Goal: Information Seeking & Learning: Check status

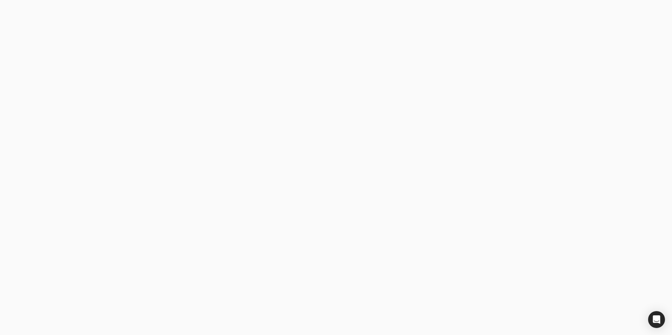
click at [185, 216] on button "Log in" at bounding box center [170, 217] width 127 height 17
type email "[EMAIL_ADDRESS][DOMAIN_NAME]"
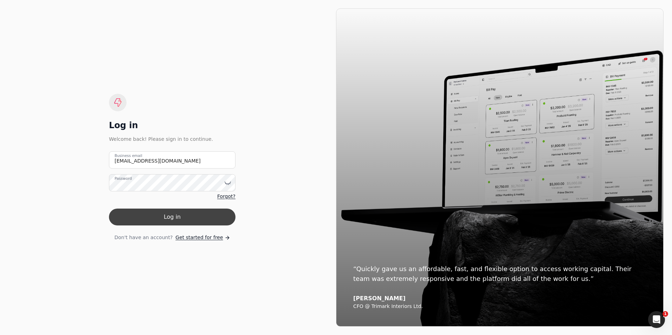
click at [214, 218] on button "Log in" at bounding box center [172, 217] width 127 height 17
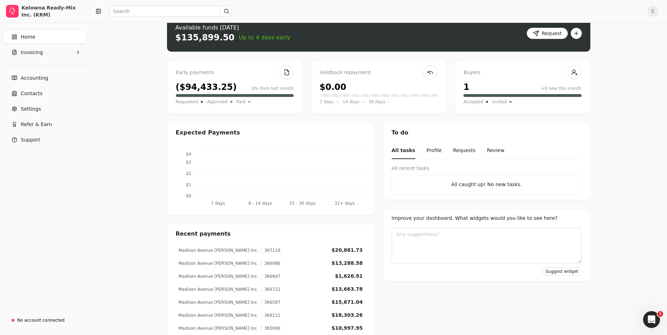
scroll to position [30, 0]
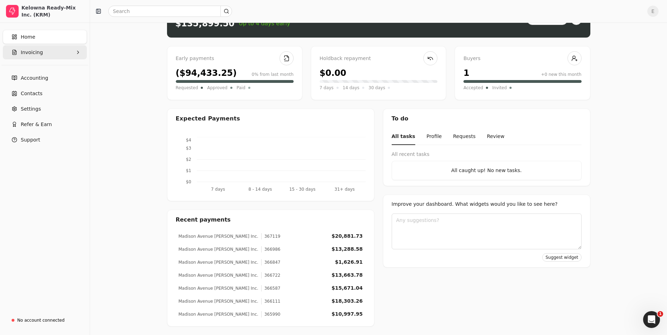
click at [53, 52] on button "Invoicing" at bounding box center [45, 52] width 84 height 14
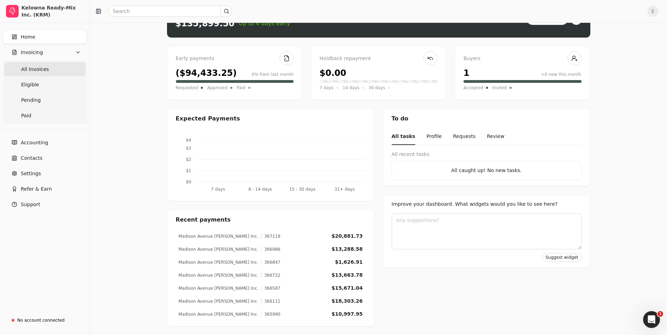
click at [46, 69] on Invoices "All Invoices" at bounding box center [44, 69] width 81 height 14
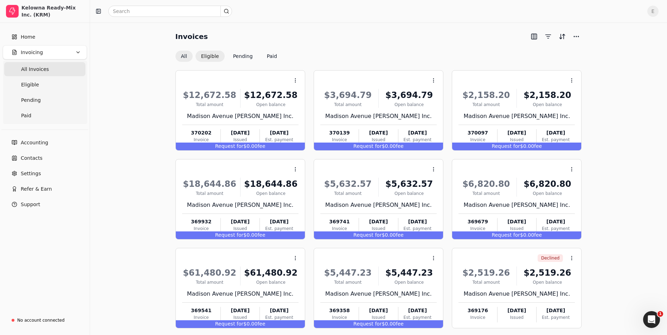
click at [210, 53] on button "Eligible" at bounding box center [210, 56] width 29 height 11
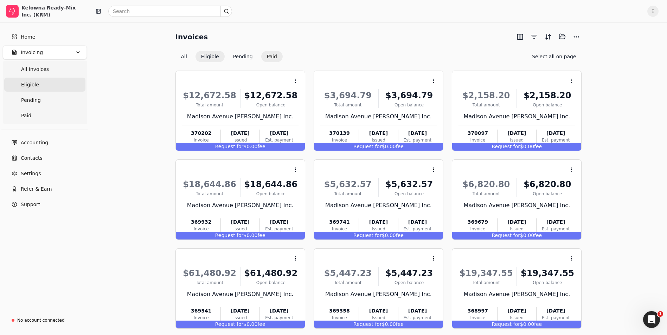
click at [262, 55] on button "Paid" at bounding box center [271, 56] width 21 height 11
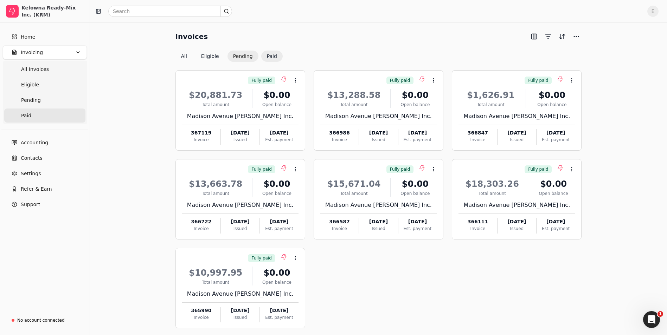
click at [230, 55] on button "Pending" at bounding box center [243, 56] width 31 height 11
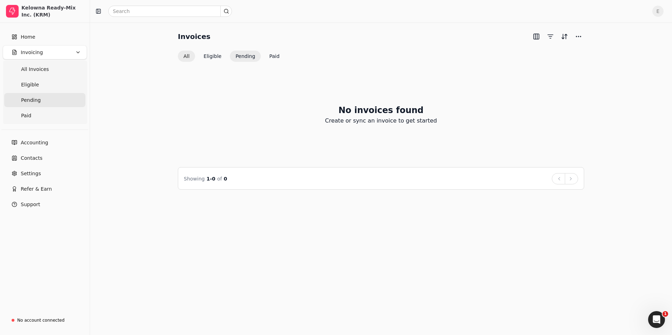
click at [185, 54] on button "All" at bounding box center [186, 56] width 17 height 11
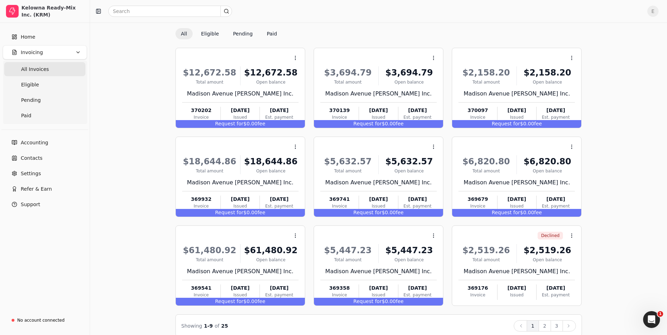
scroll to position [33, 0]
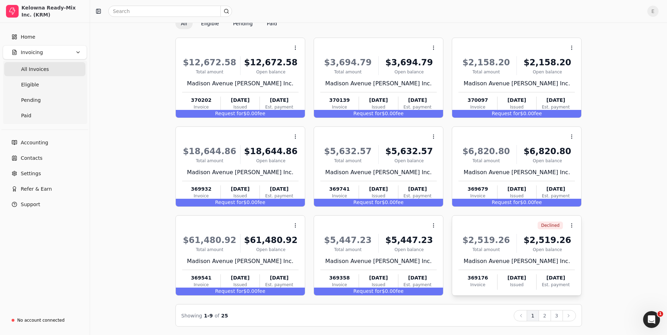
click at [524, 245] on div "$2,519.26" at bounding box center [547, 240] width 55 height 13
click at [573, 228] on icon at bounding box center [572, 226] width 6 height 6
click at [572, 228] on icon at bounding box center [572, 226] width 6 height 6
click at [523, 251] on div "Open balance" at bounding box center [547, 250] width 55 height 6
click at [519, 256] on div "$2,519.26 Total amount $2,519.26 Open [STREET_ADDRESS] [PERSON_NAME] Inc. 36917…" at bounding box center [517, 260] width 116 height 60
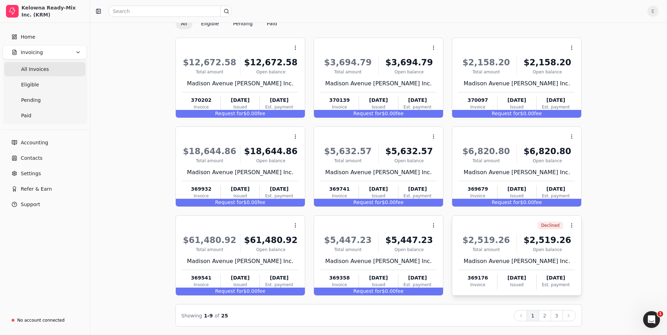
click at [552, 286] on div "Est. payment" at bounding box center [556, 285] width 38 height 6
click at [545, 313] on button "2" at bounding box center [545, 316] width 12 height 11
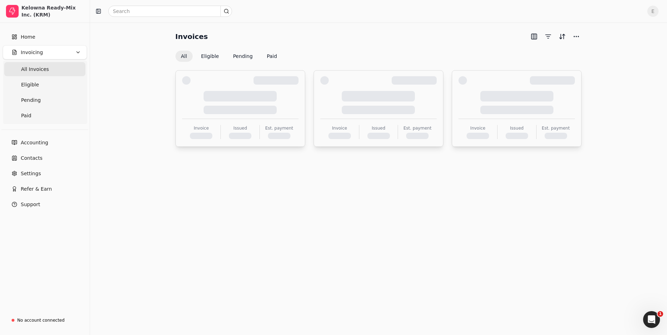
scroll to position [0, 0]
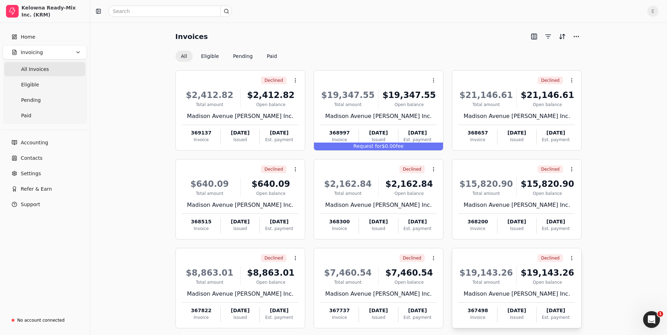
click at [510, 277] on div "$19,143.26" at bounding box center [486, 273] width 55 height 13
click at [571, 281] on li "Open" at bounding box center [605, 275] width 87 height 13
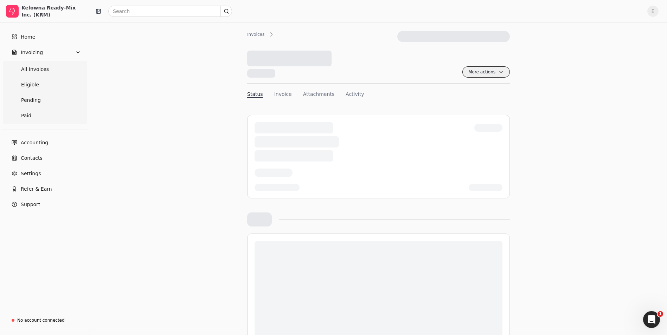
click at [498, 71] on span "More actions" at bounding box center [485, 71] width 47 height 11
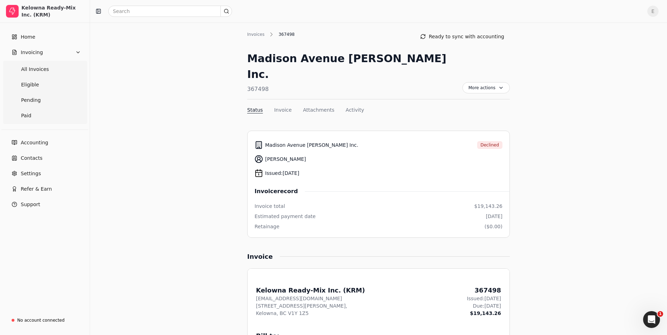
click at [410, 56] on div "Madison Avenue [PERSON_NAME] Inc." at bounding box center [354, 67] width 215 height 32
click at [350, 107] on button "Activity" at bounding box center [355, 110] width 18 height 7
click at [498, 82] on span "More actions" at bounding box center [485, 87] width 47 height 11
drag, startPoint x: 467, startPoint y: 49, endPoint x: 464, endPoint y: 50, distance: 3.9
click at [466, 53] on div "Invoices 367498 Ready to sync with accounting Madison Avenue [PERSON_NAME] Inc.…" at bounding box center [378, 74] width 263 height 86
